Goal: Task Accomplishment & Management: Manage account settings

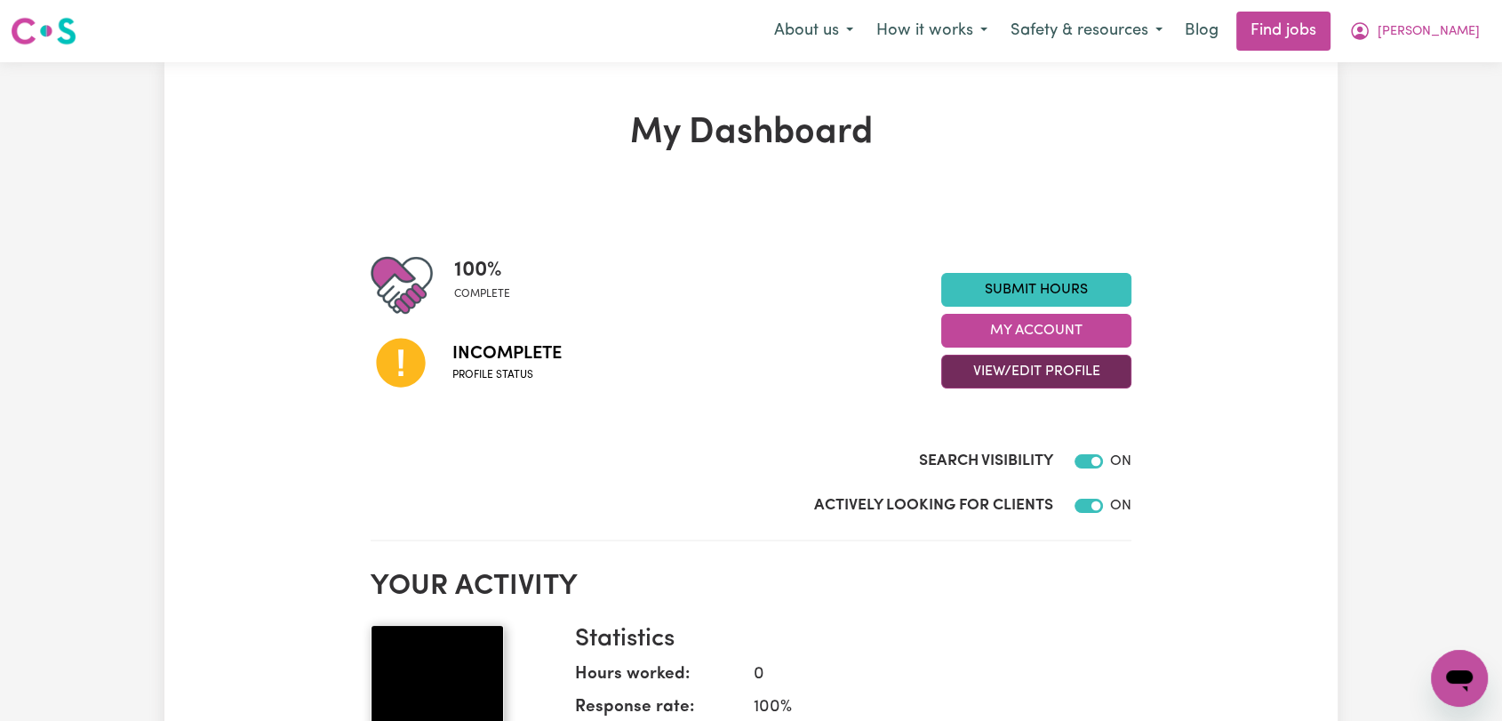
click at [1005, 365] on button "View/Edit Profile" at bounding box center [1036, 372] width 190 height 34
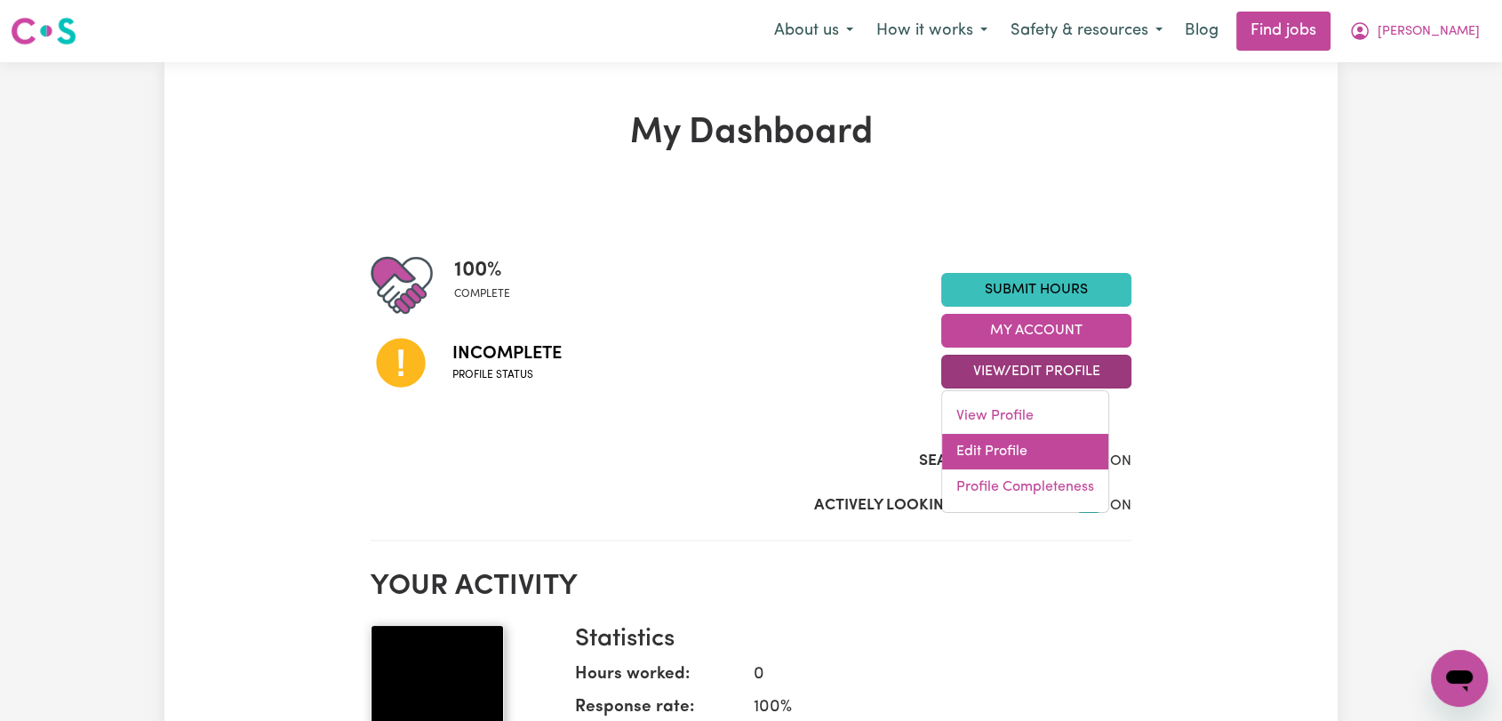
click at [991, 439] on link "Edit Profile" at bounding box center [1025, 452] width 166 height 36
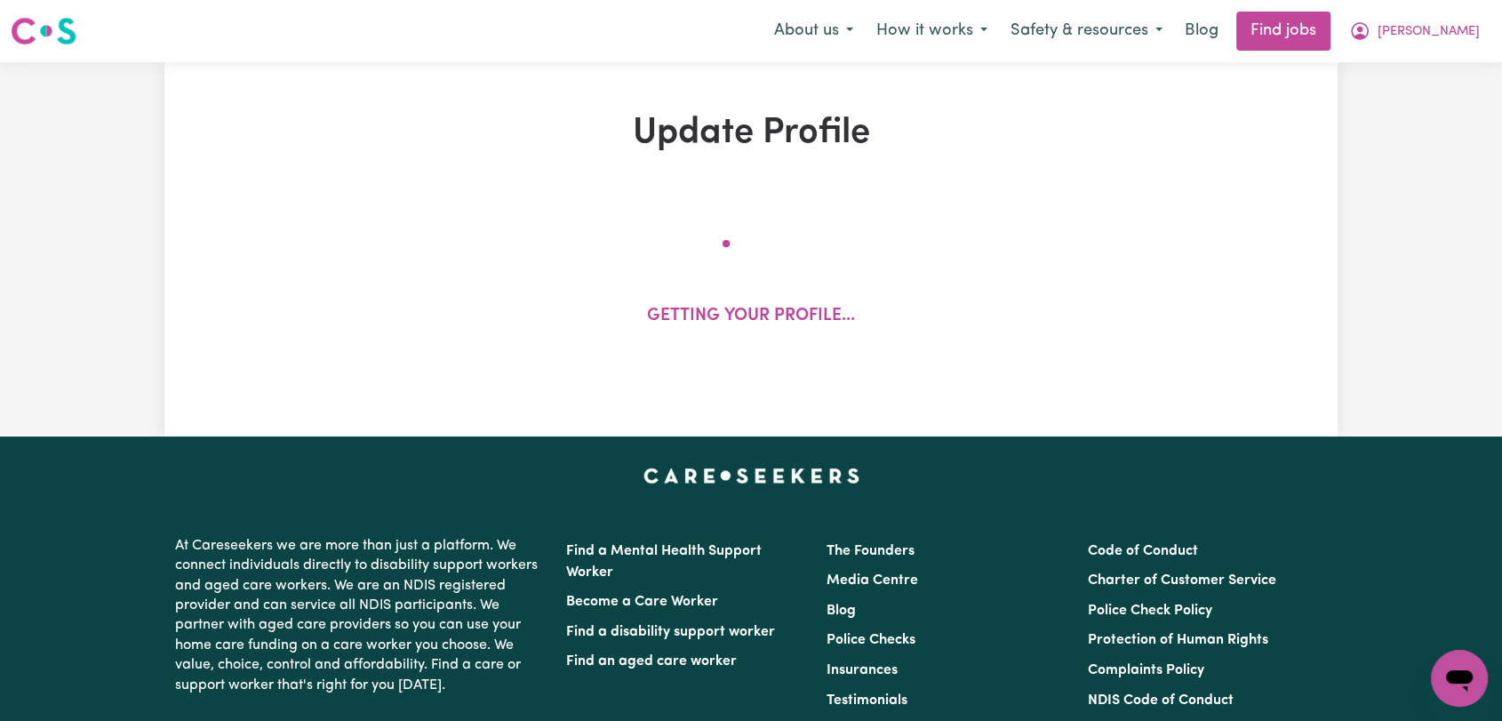
select select "[DEMOGRAPHIC_DATA]"
select select "Student Visa"
select select "Studying a healthcare related degree or qualification"
select select "100"
select select "110"
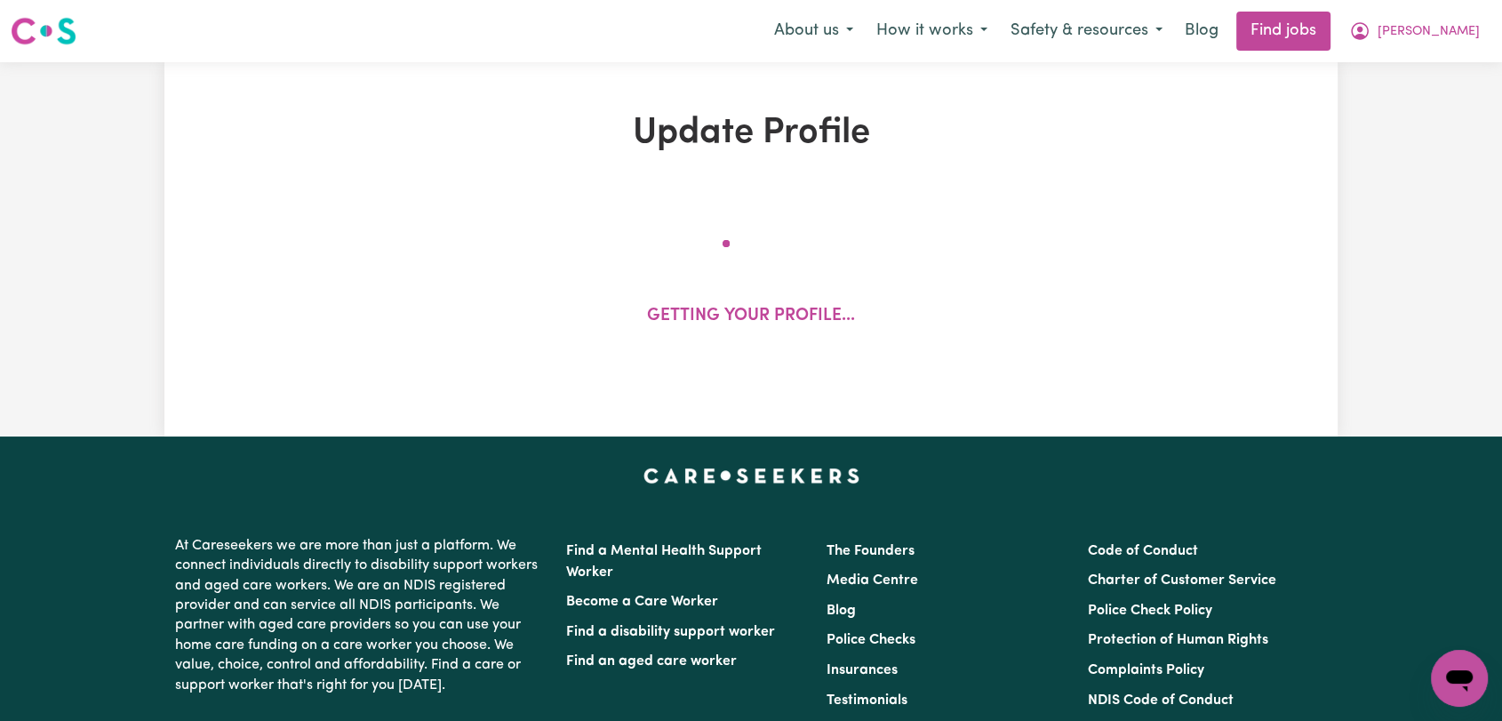
select select "120"
select select "150"
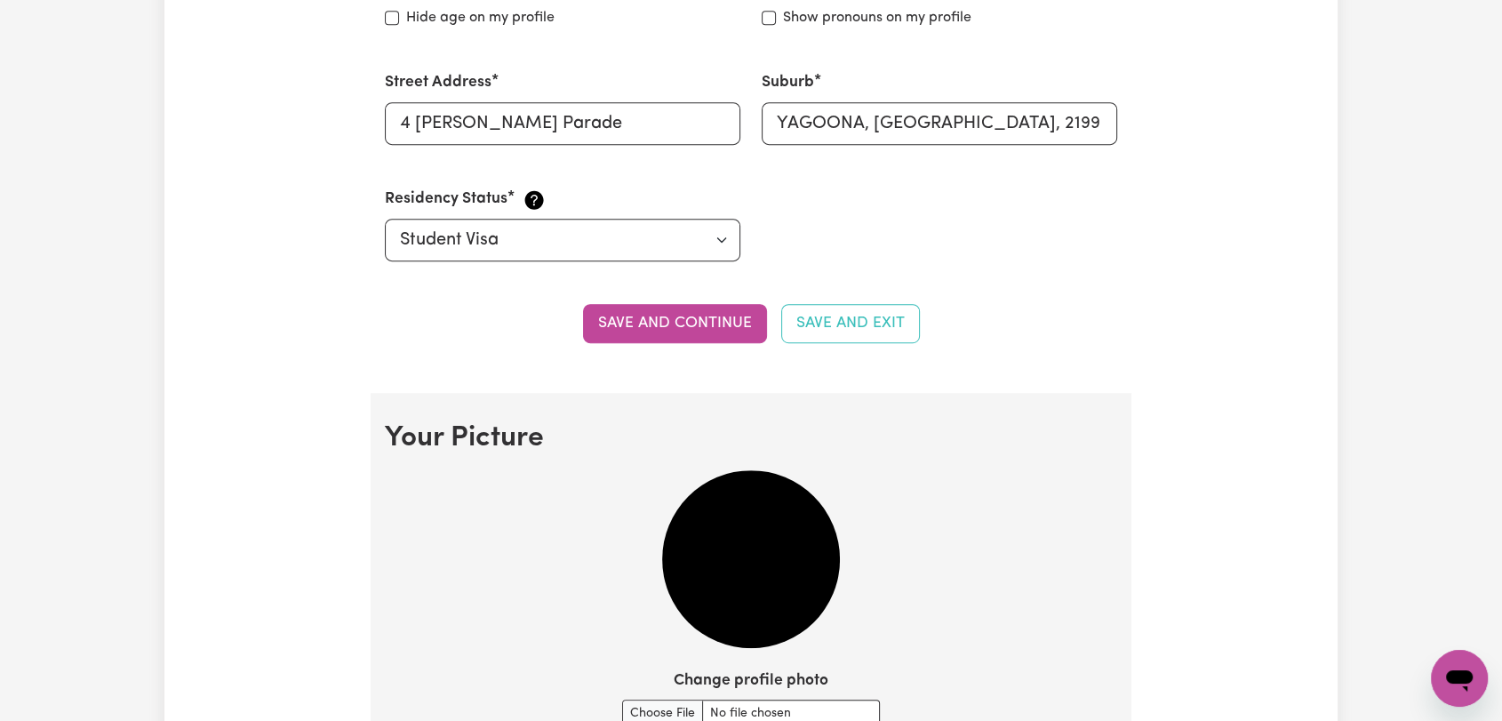
scroll to position [1185, 0]
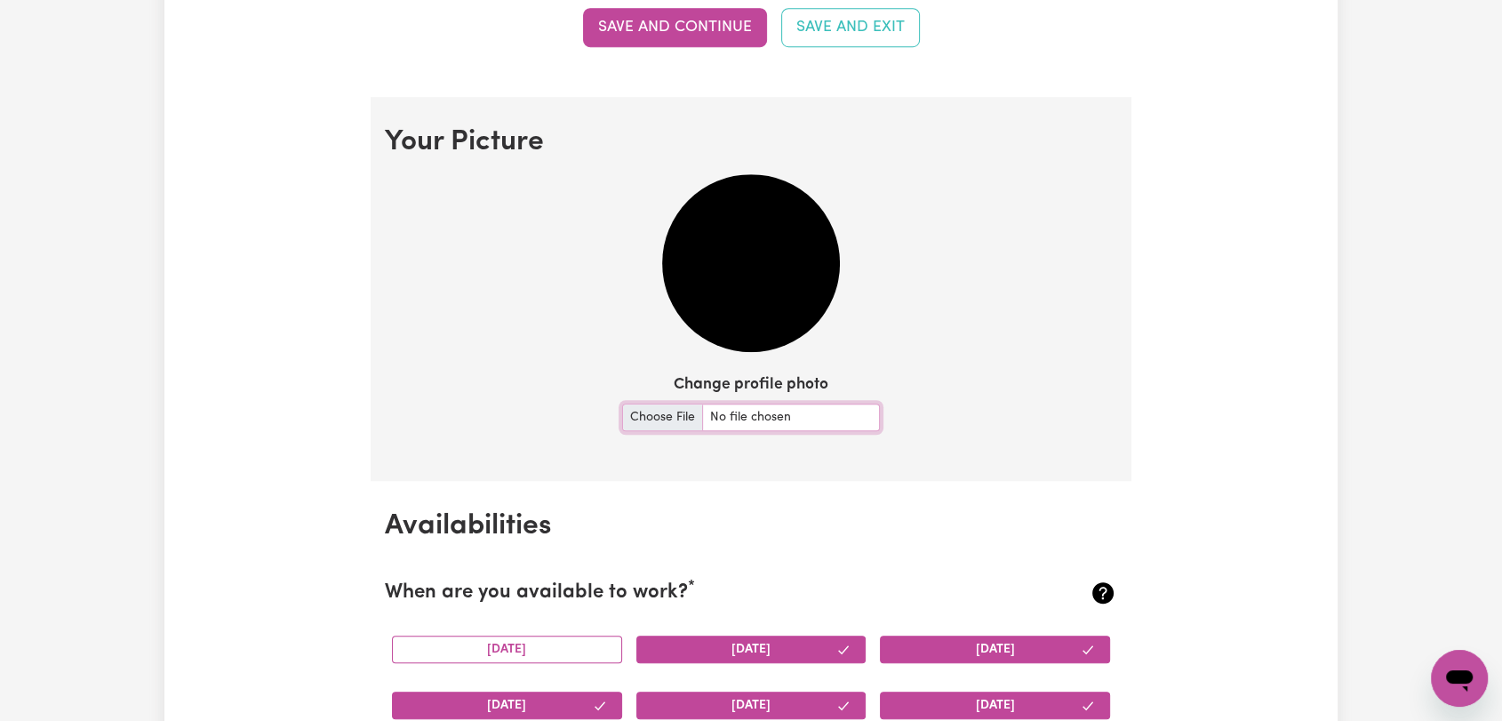
click at [676, 420] on input "Change profile photo" at bounding box center [751, 418] width 258 height 28
type input "C:\fakepath\Margaret Wanjiku - Profile Picture.jpeg"
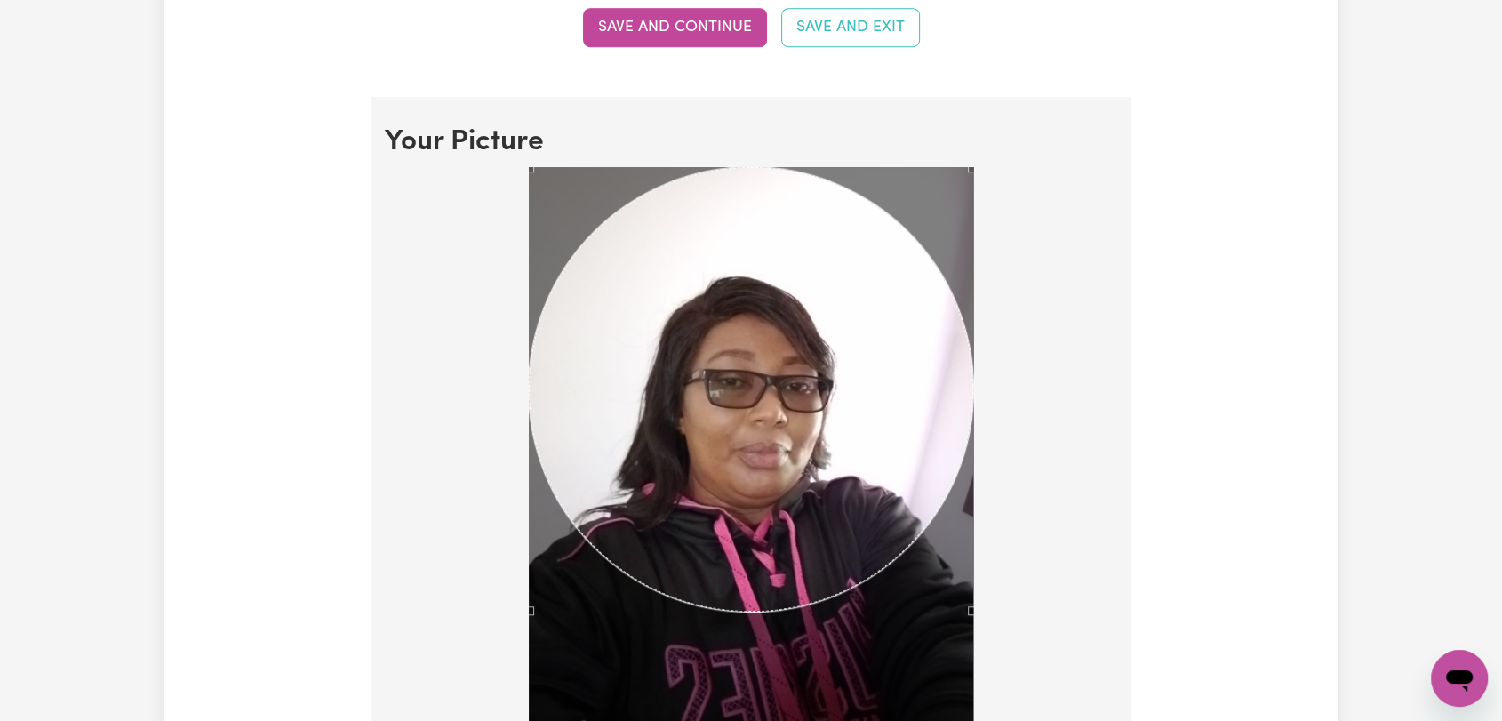
click at [983, 679] on div at bounding box center [751, 467] width 732 height 600
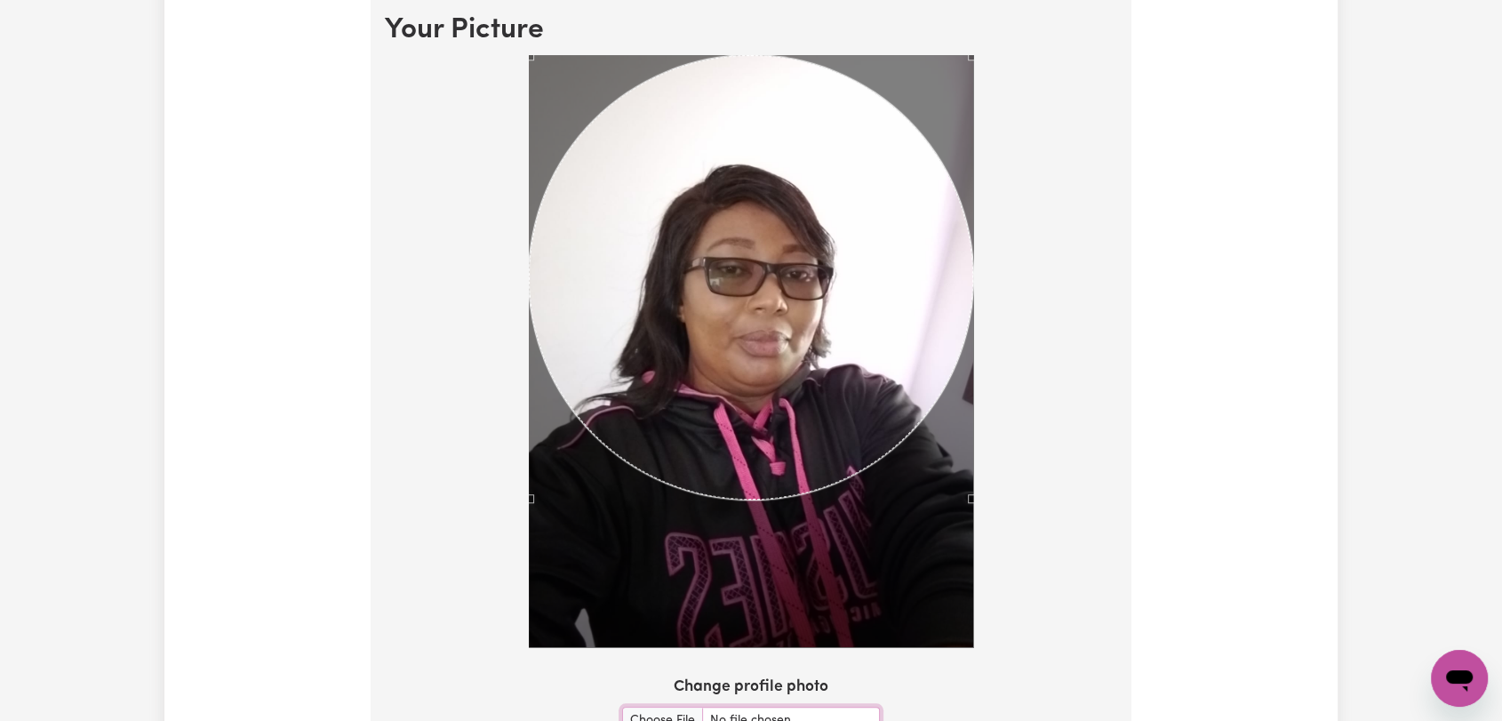
scroll to position [1284, 0]
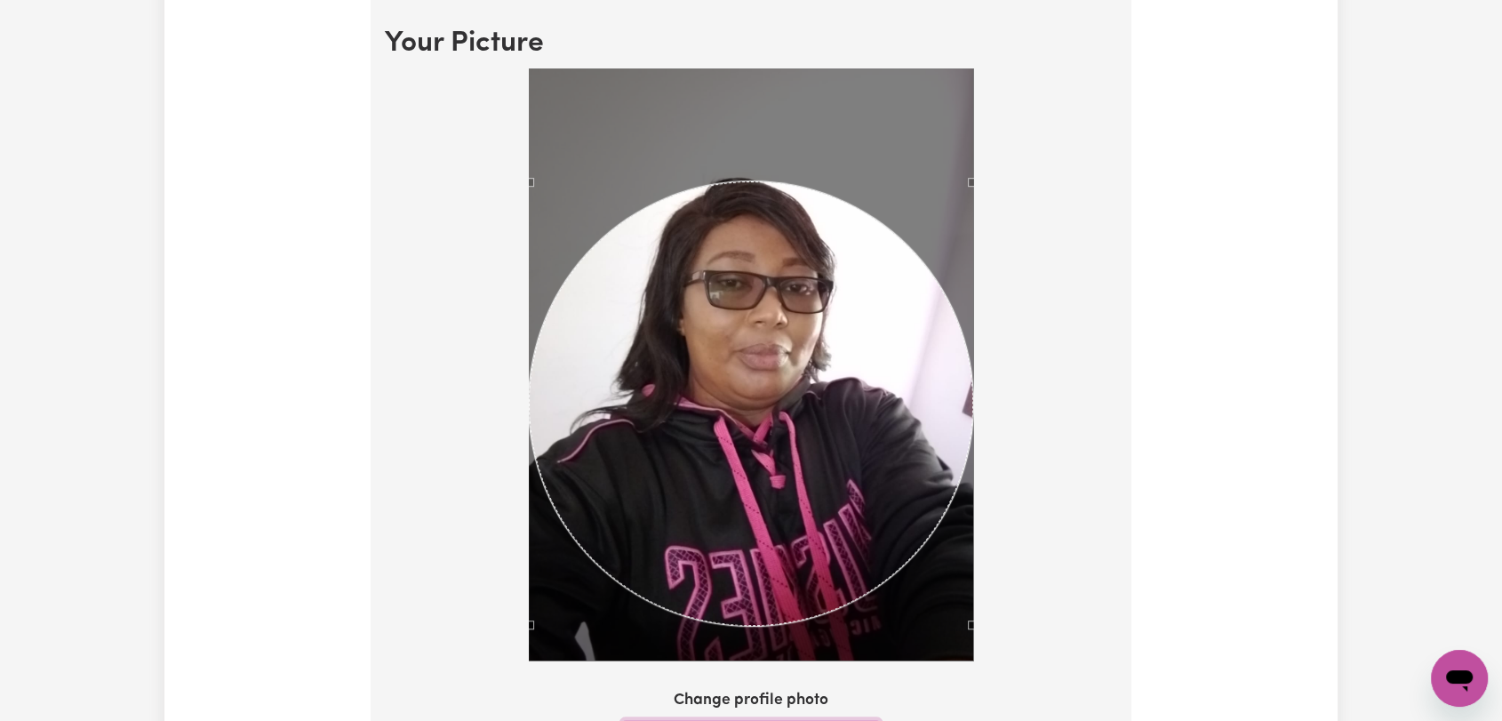
click at [739, 363] on div "Use the arrow keys to move the crop selection area" at bounding box center [751, 403] width 444 height 444
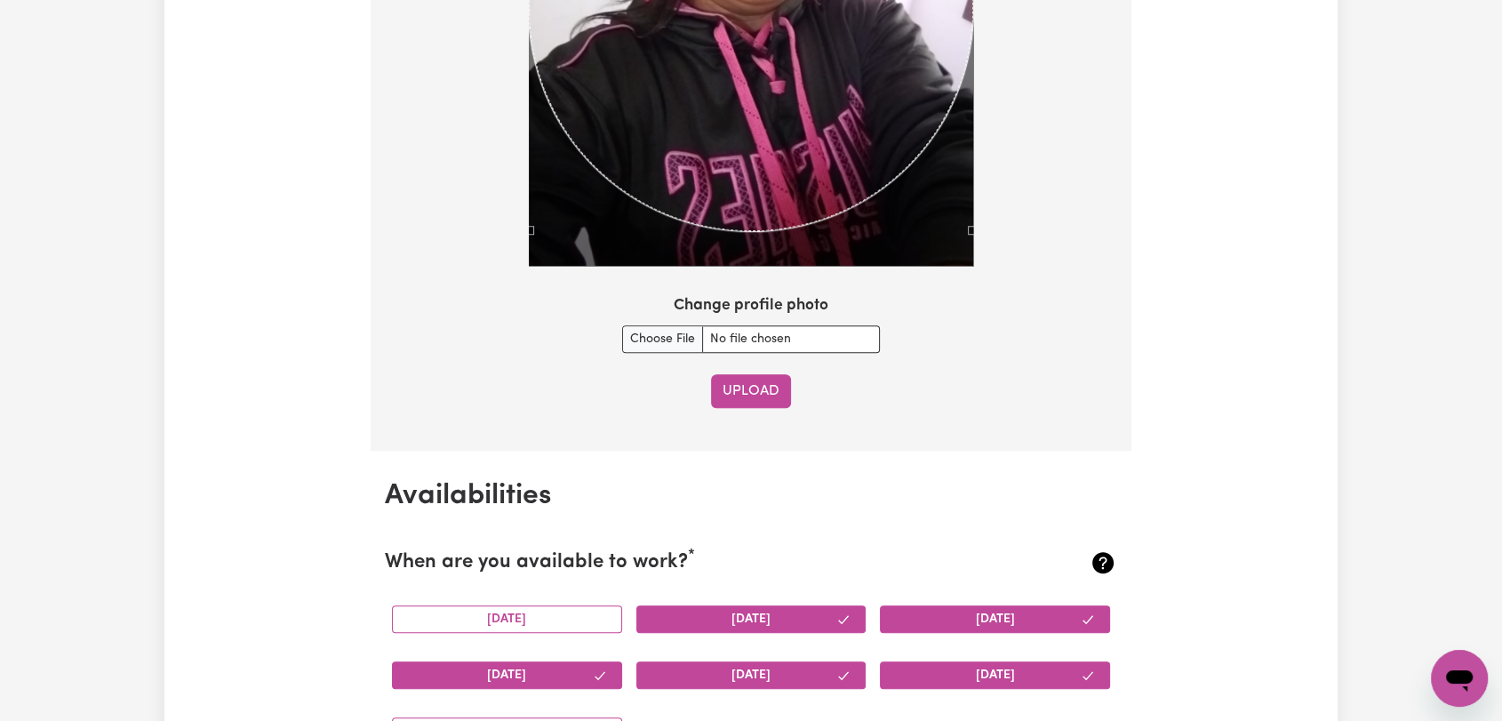
click at [764, 380] on button "Upload" at bounding box center [751, 391] width 80 height 34
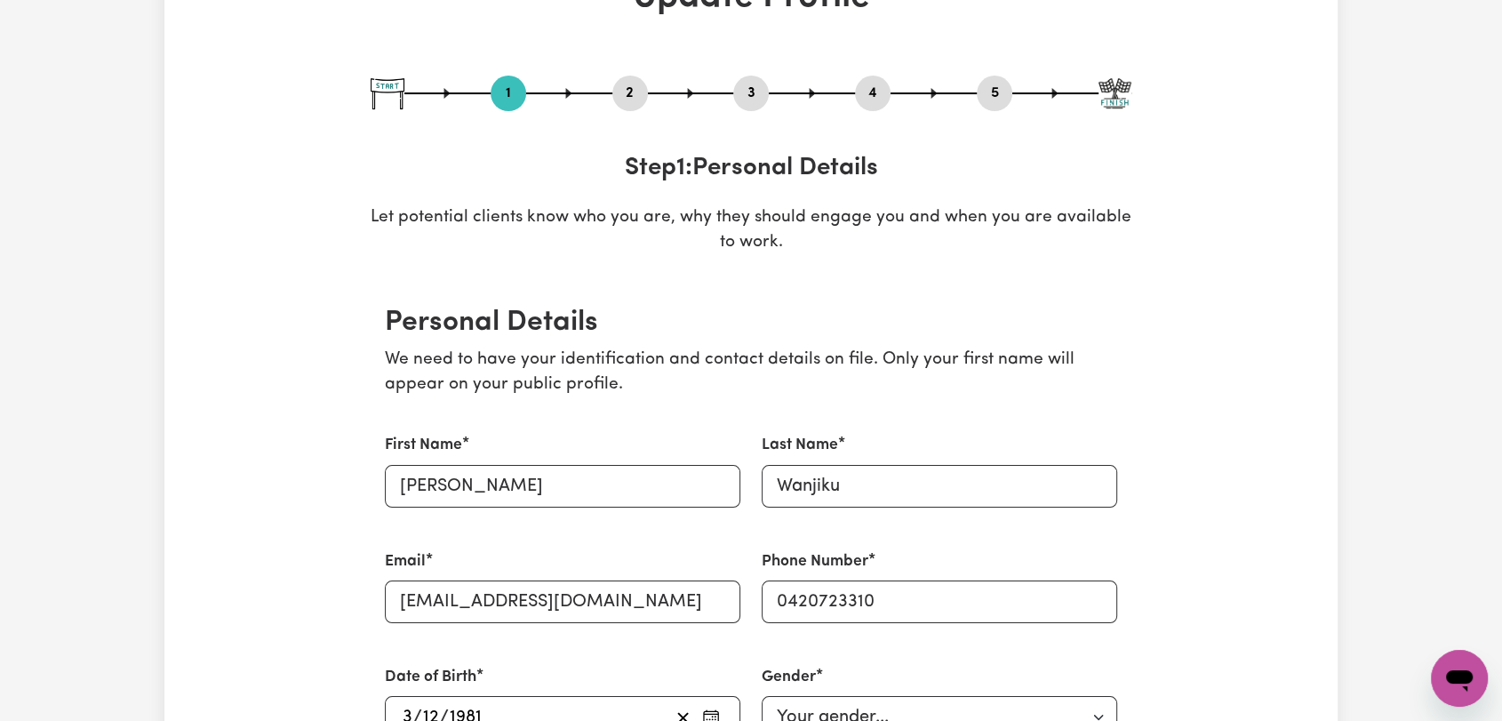
scroll to position [0, 0]
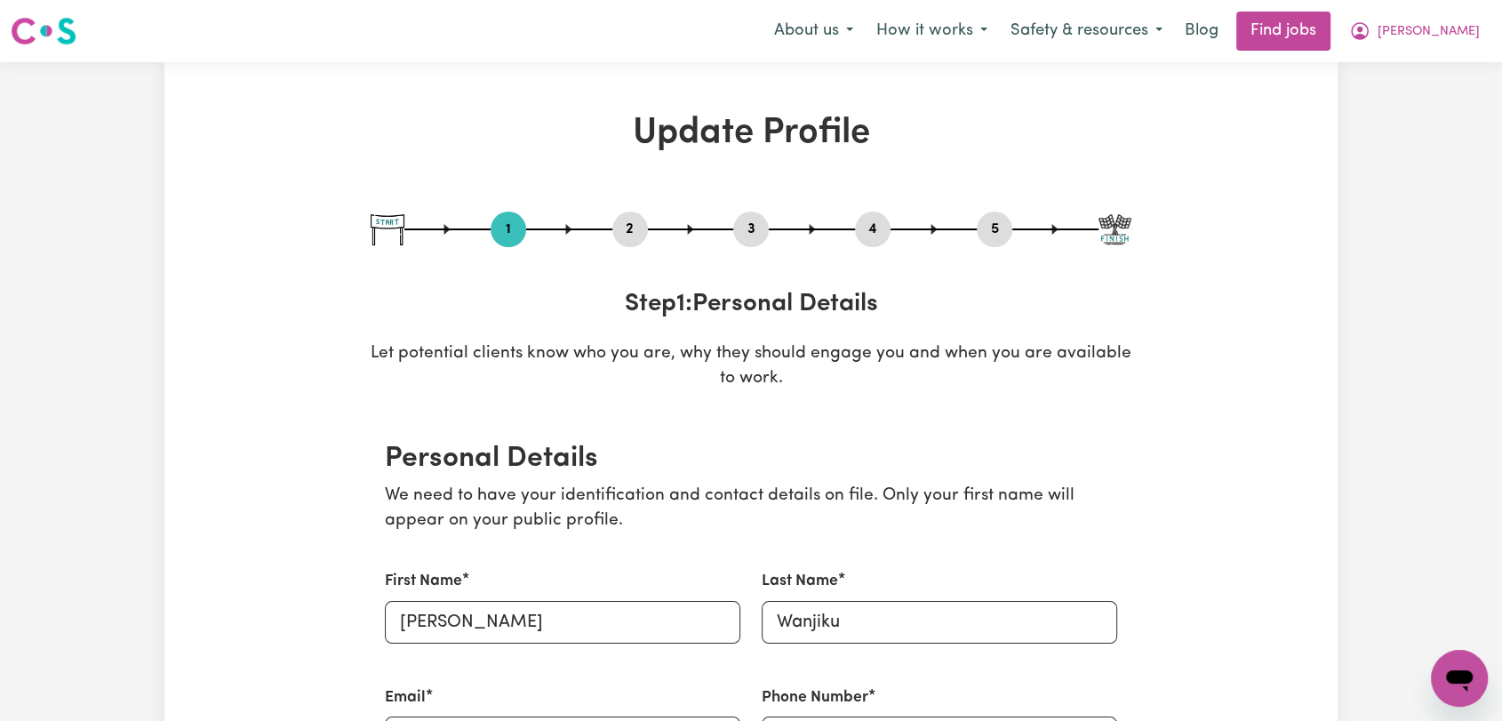
drag, startPoint x: 623, startPoint y: 218, endPoint x: 647, endPoint y: 289, distance: 75.1
click at [623, 219] on button "2" at bounding box center [630, 229] width 36 height 23
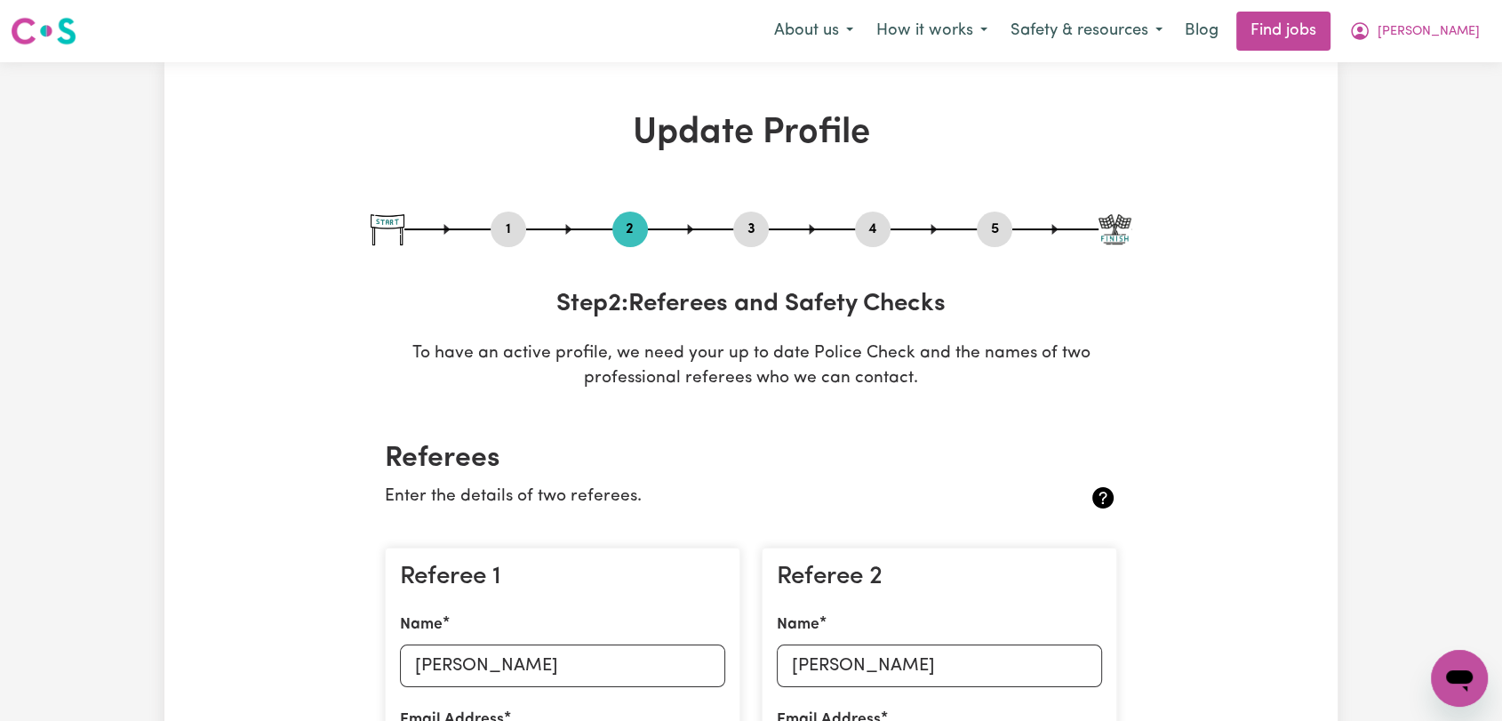
drag, startPoint x: 747, startPoint y: 227, endPoint x: 778, endPoint y: 281, distance: 62.5
click at [748, 225] on button "3" at bounding box center [751, 229] width 36 height 23
select select "2024"
select select "2023"
select select "2024"
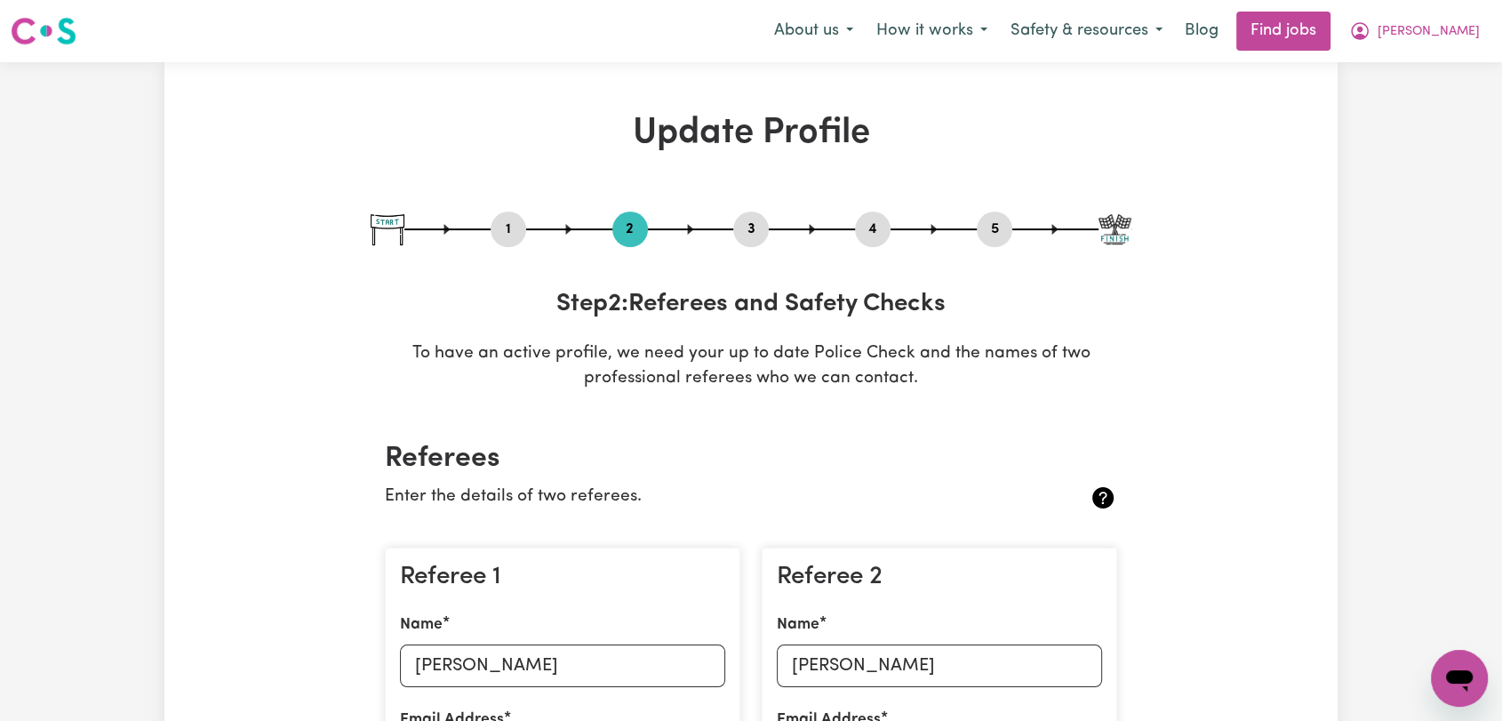
select select "2023"
select select "2024"
select select "Certificate III (Individual Support)"
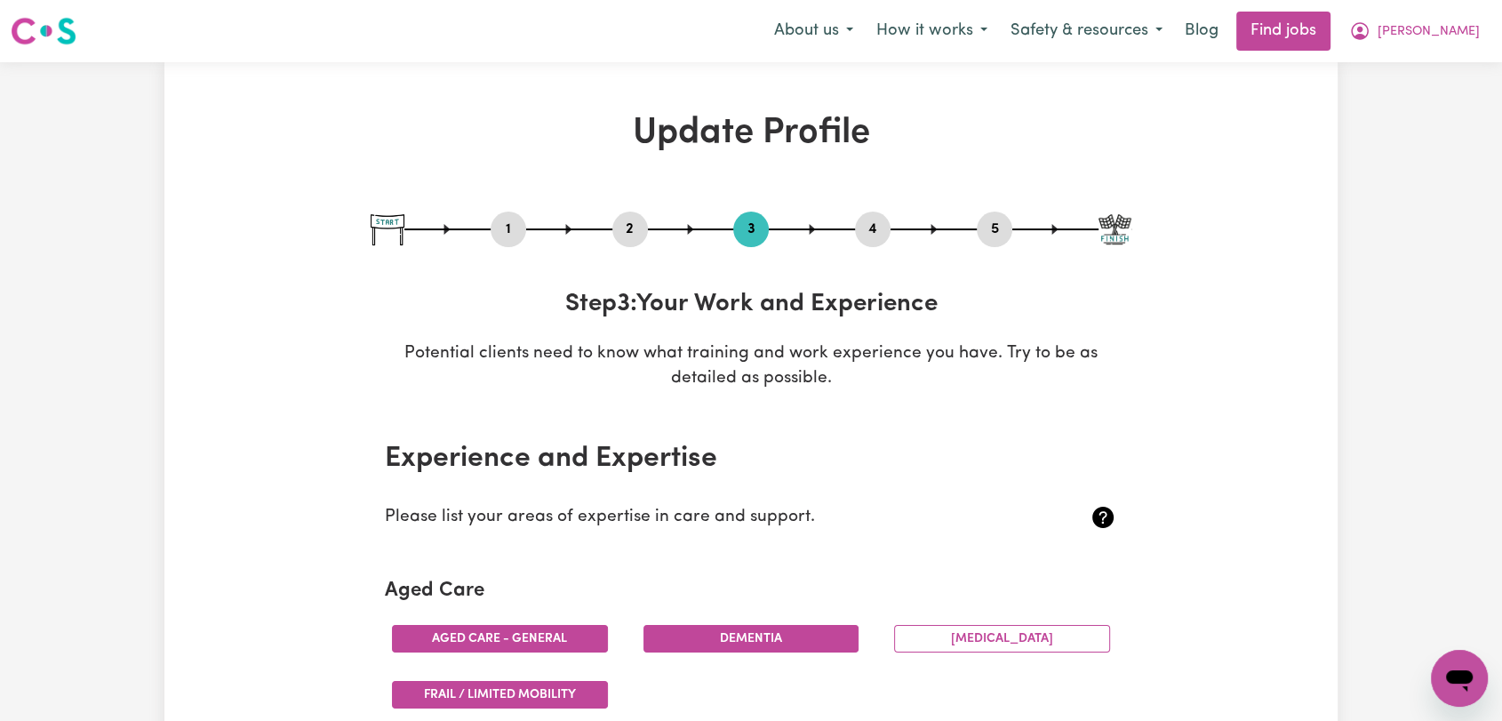
click at [865, 244] on div "4" at bounding box center [873, 230] width 36 height 36
click at [879, 229] on button "4" at bounding box center [873, 229] width 36 height 23
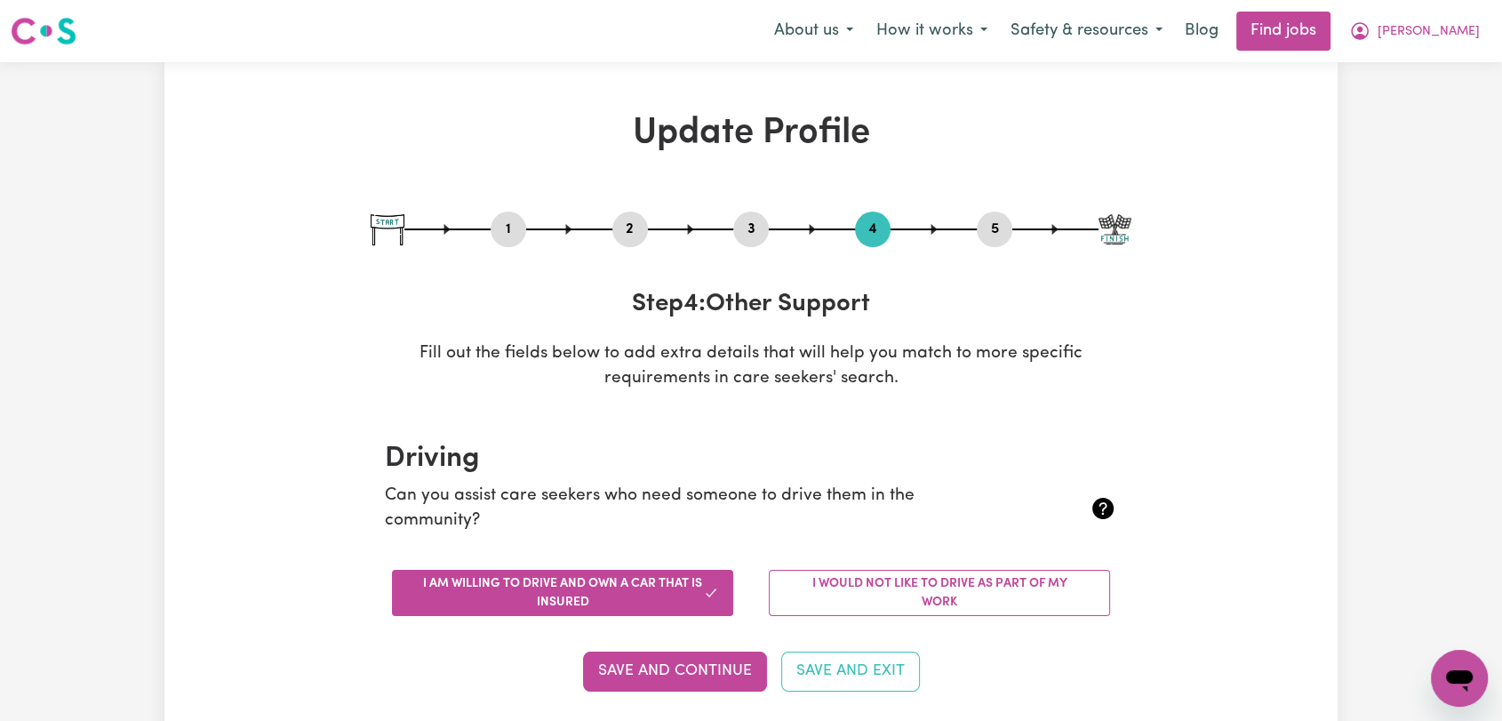
click at [992, 226] on button "5" at bounding box center [995, 229] width 36 height 23
select select "I am providing services by being employed by an organisation"
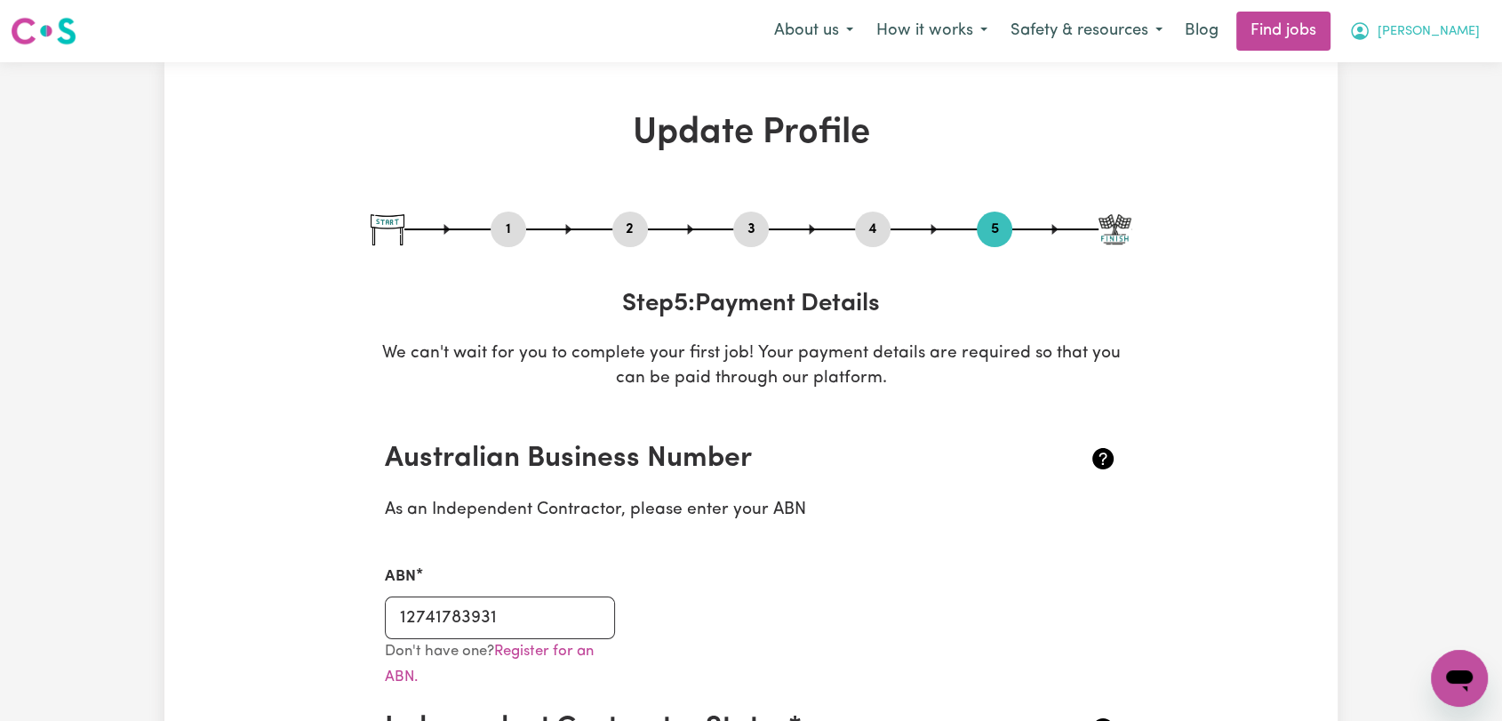
click at [1448, 25] on span "[PERSON_NAME]" at bounding box center [1429, 32] width 102 height 20
click at [1418, 142] on link "Logout" at bounding box center [1420, 136] width 140 height 34
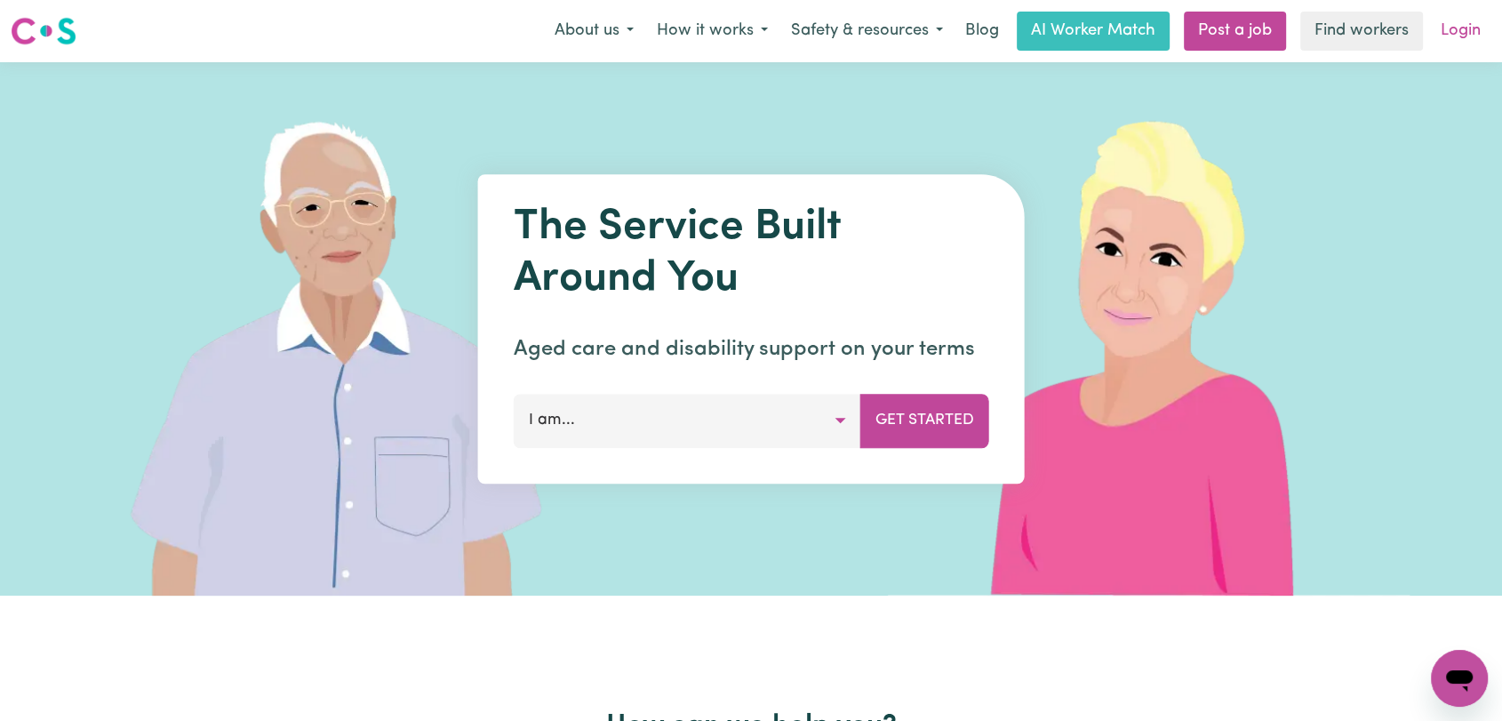
click at [1437, 36] on link "Login" at bounding box center [1460, 31] width 61 height 39
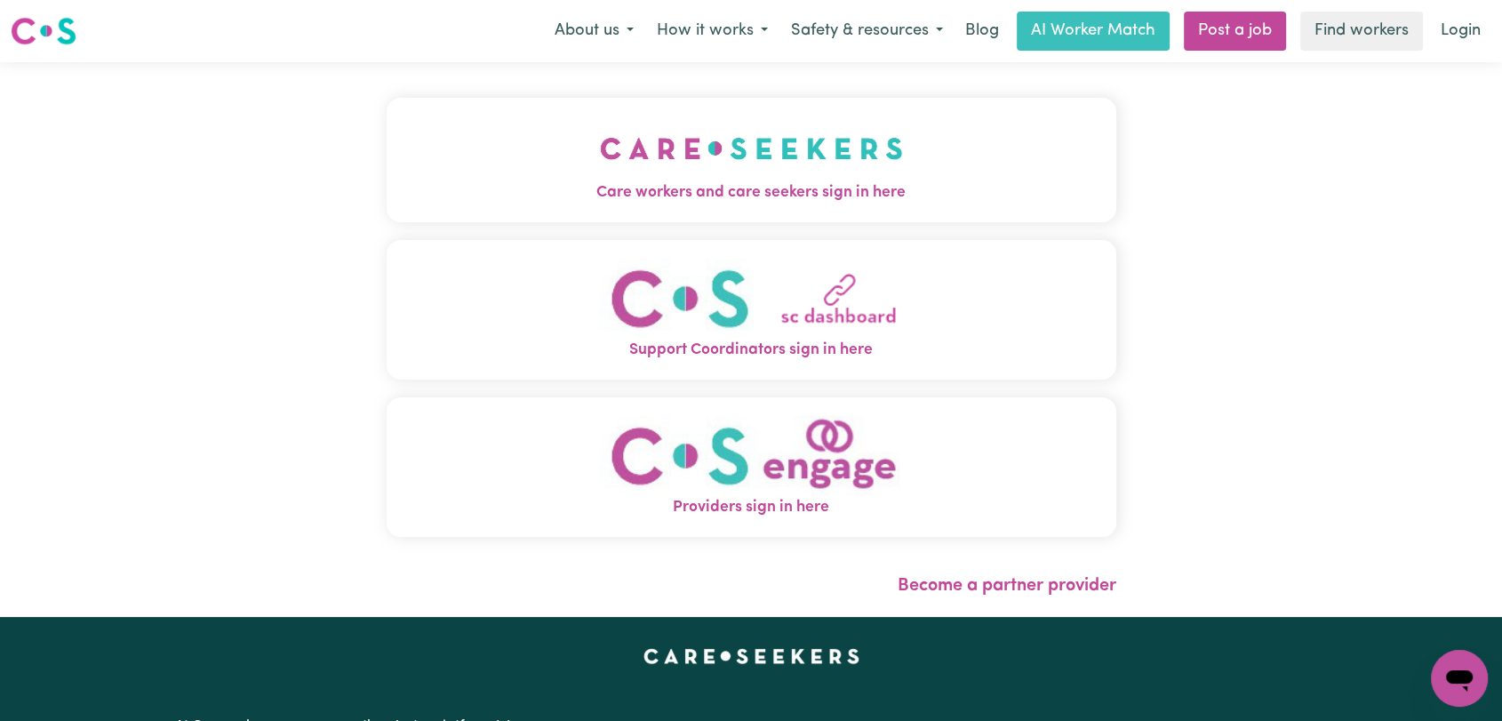
click at [612, 179] on img "Care workers and care seekers sign in here" at bounding box center [751, 149] width 303 height 66
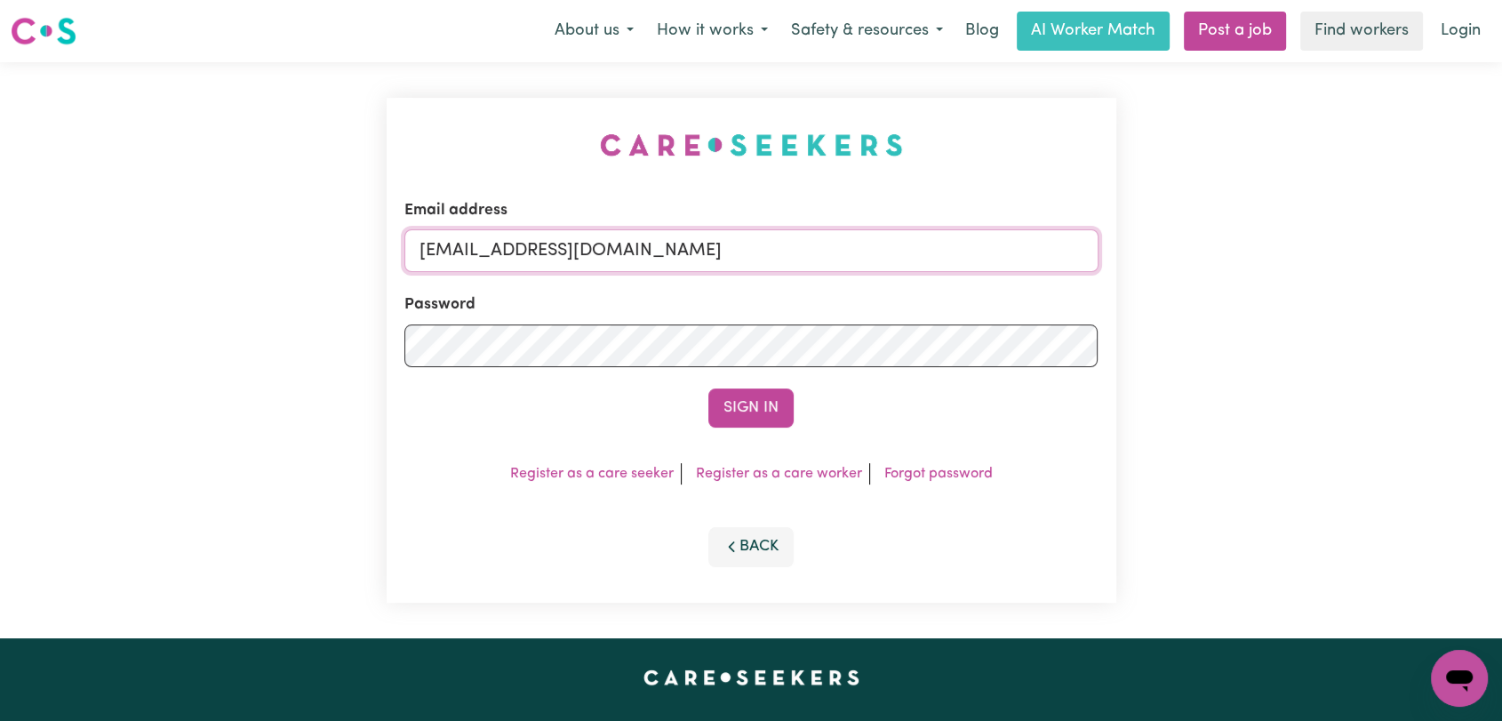
click at [777, 250] on input "onboardingcs@careseekers.com.au" at bounding box center [751, 250] width 694 height 43
drag, startPoint x: 511, startPoint y: 251, endPoint x: 801, endPoint y: 252, distance: 289.8
click at [801, 252] on input "Superuser~jakedworkin@hotmail.com" at bounding box center [751, 250] width 694 height 43
type input "Superuser~ncutt87@gmail.com"
click at [755, 402] on button "Sign In" at bounding box center [750, 407] width 85 height 39
